Goal: Transaction & Acquisition: Purchase product/service

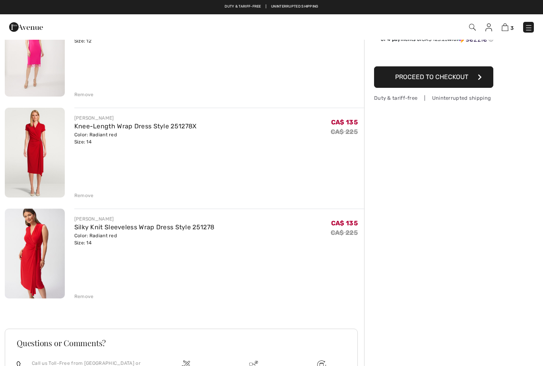
scroll to position [95, 0]
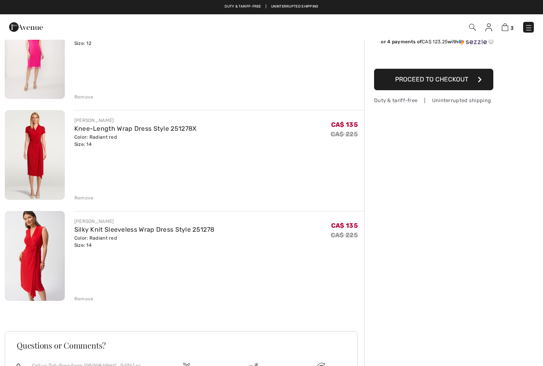
click at [46, 156] on img at bounding box center [35, 155] width 60 height 90
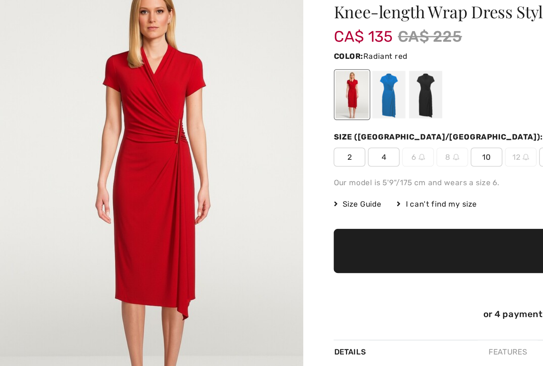
checkbox input "true"
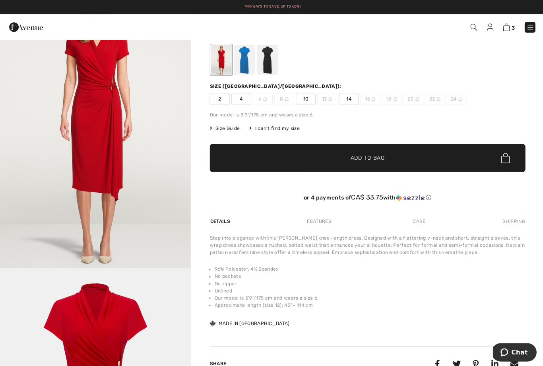
click at [508, 28] on img at bounding box center [505, 27] width 7 height 8
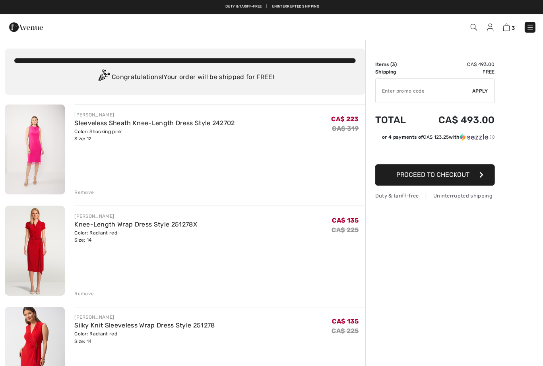
click at [88, 292] on div "Remove" at bounding box center [83, 292] width 19 height 7
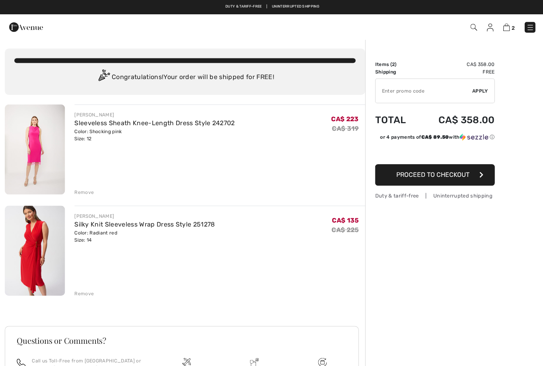
click at [87, 291] on div "Remove" at bounding box center [83, 292] width 19 height 7
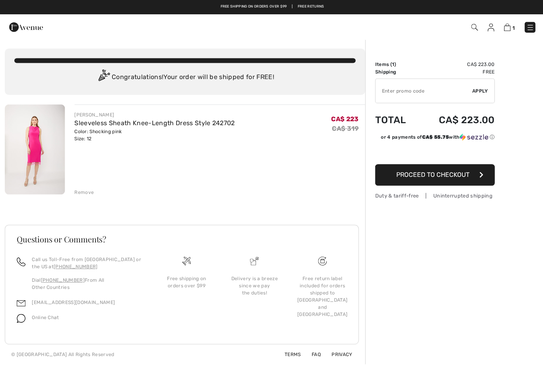
click at [183, 126] on link "Sleeveless Sheath Knee-Length Dress Style 242702" at bounding box center [154, 123] width 160 height 8
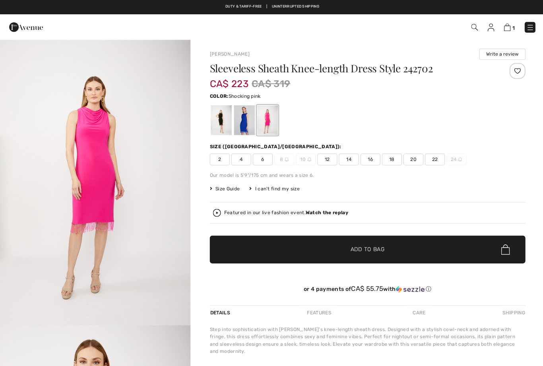
checkbox input "true"
click at [246, 121] on div at bounding box center [243, 120] width 21 height 30
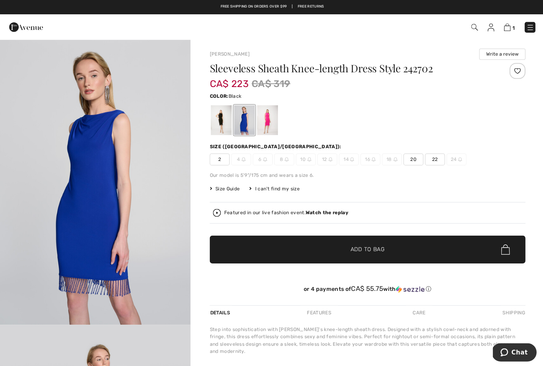
click at [226, 118] on div at bounding box center [220, 120] width 21 height 30
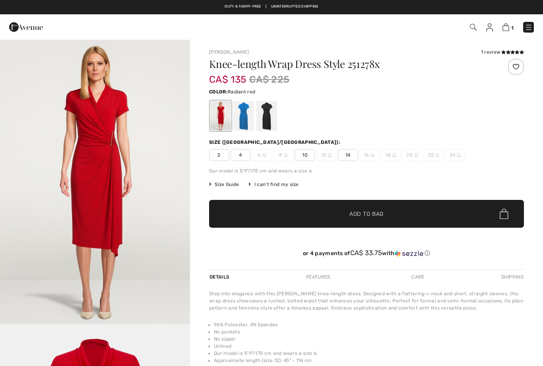
checkbox input "true"
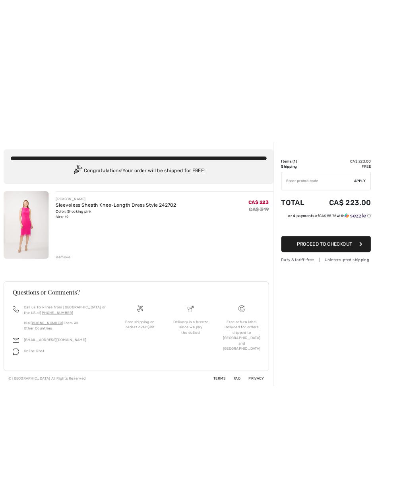
scroll to position [1, 0]
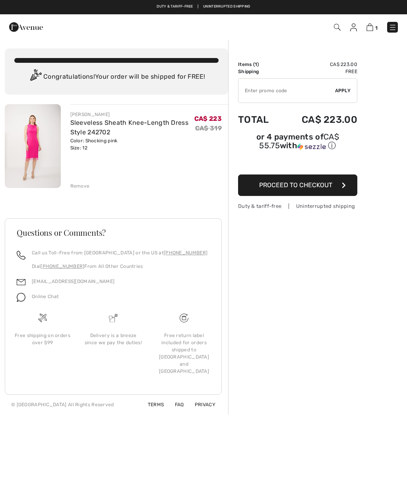
click at [358, 22] on span "1" at bounding box center [287, 27] width 222 height 11
click at [340, 26] on img at bounding box center [337, 27] width 7 height 7
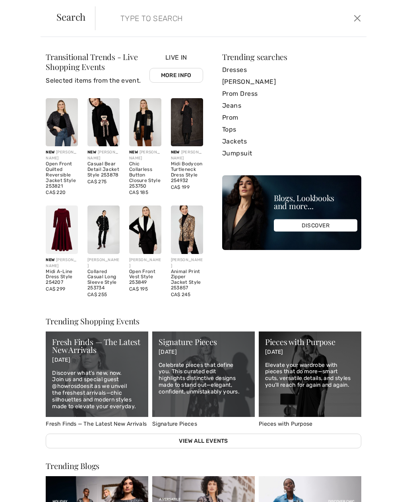
click at [178, 54] on div "Live In More Info" at bounding box center [176, 72] width 54 height 39
click at [107, 62] on div "Transitional Trends - Live Shopping Events Selected items from the event." at bounding box center [97, 72] width 103 height 39
click at [181, 78] on link "More Info" at bounding box center [176, 75] width 54 height 15
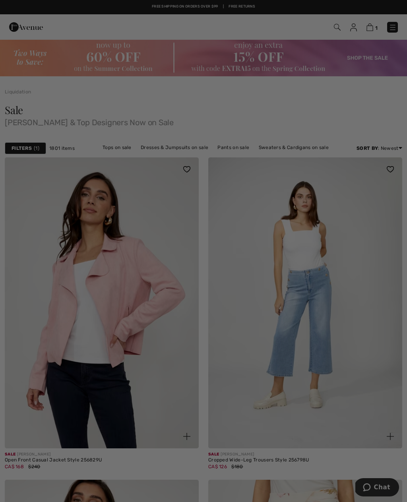
checkbox input "true"
